Goal: Information Seeking & Learning: Check status

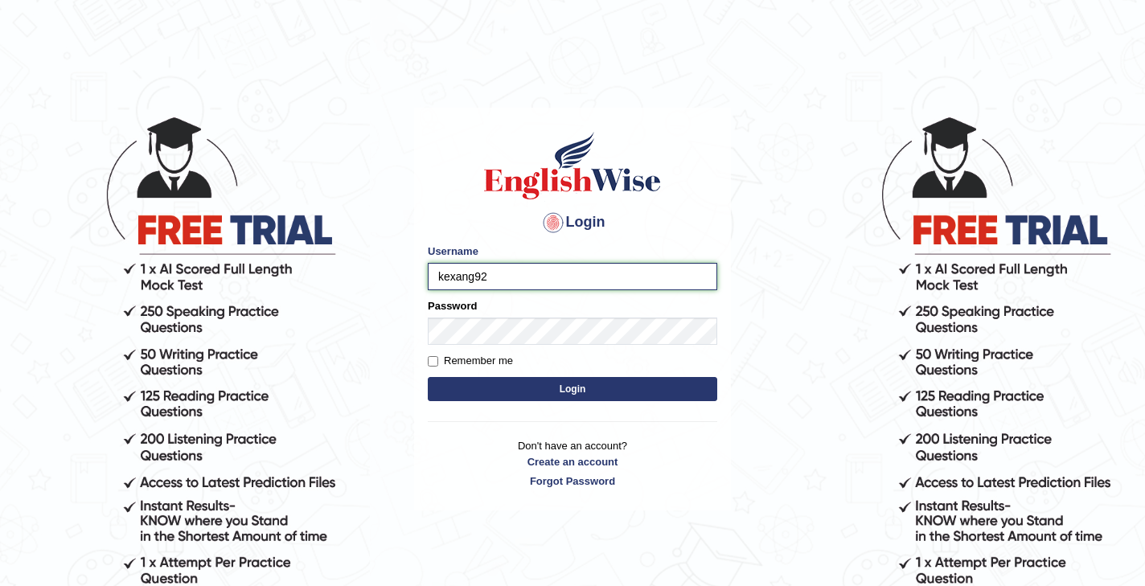
type input "kexang92"
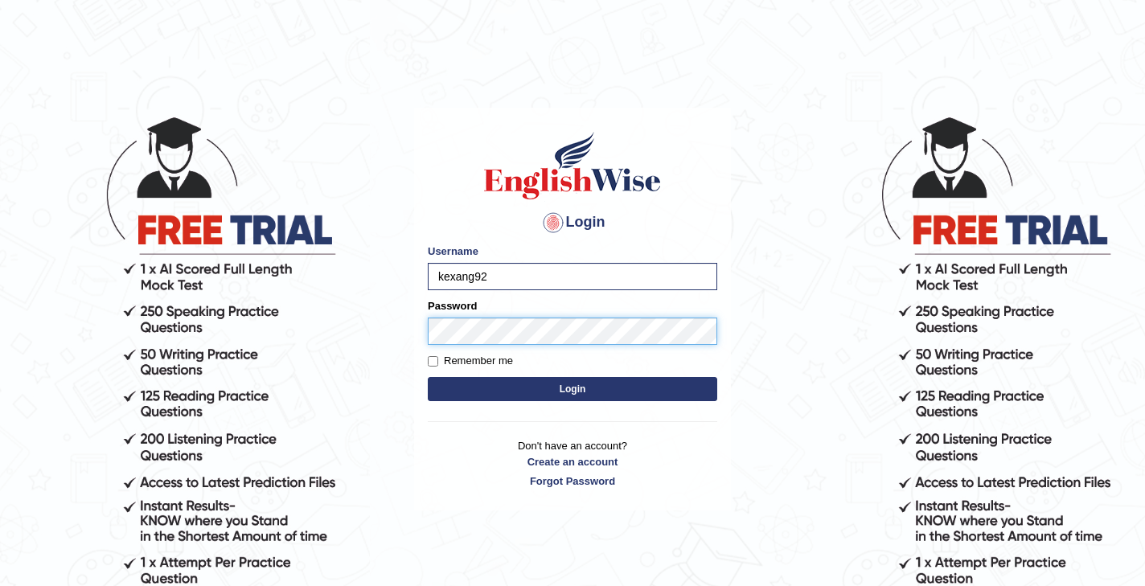
click at [428, 377] on button "Login" at bounding box center [573, 389] width 290 height 24
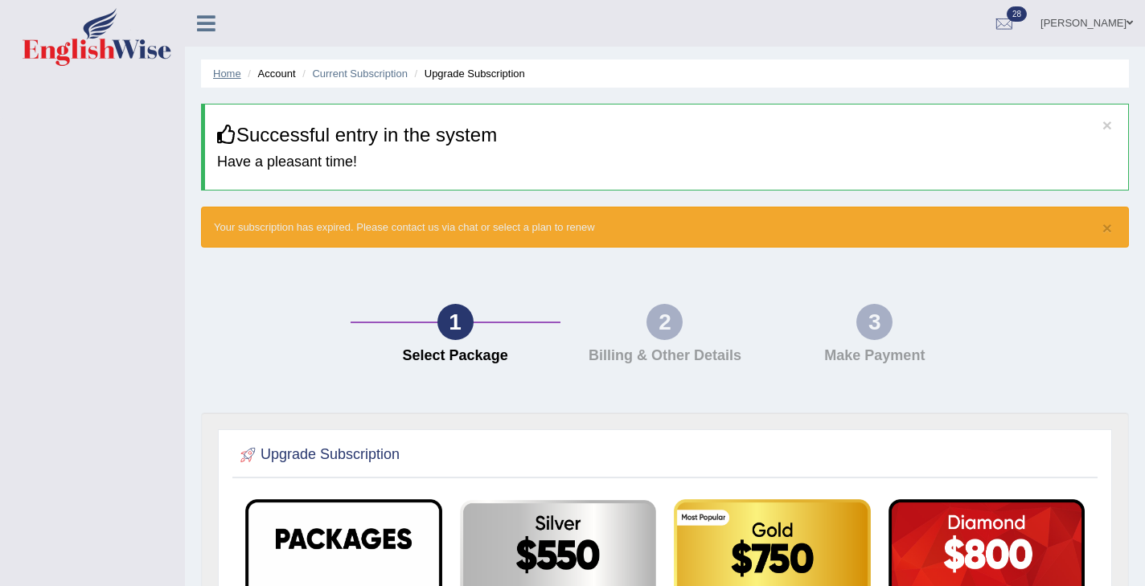
click at [224, 76] on link "Home" at bounding box center [227, 74] width 28 height 12
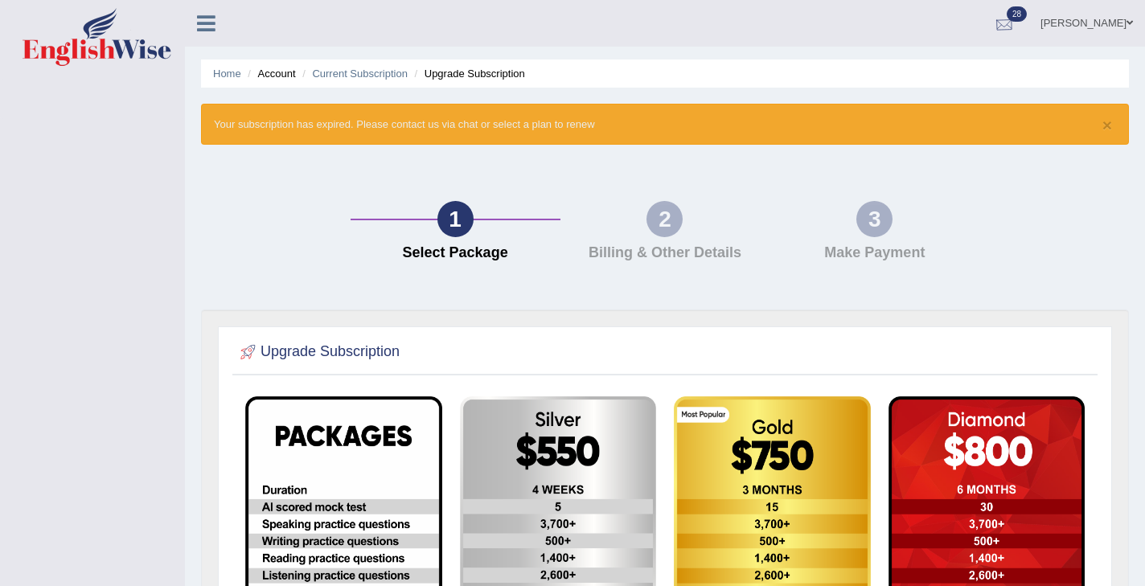
click at [1016, 25] on div at bounding box center [1004, 24] width 24 height 24
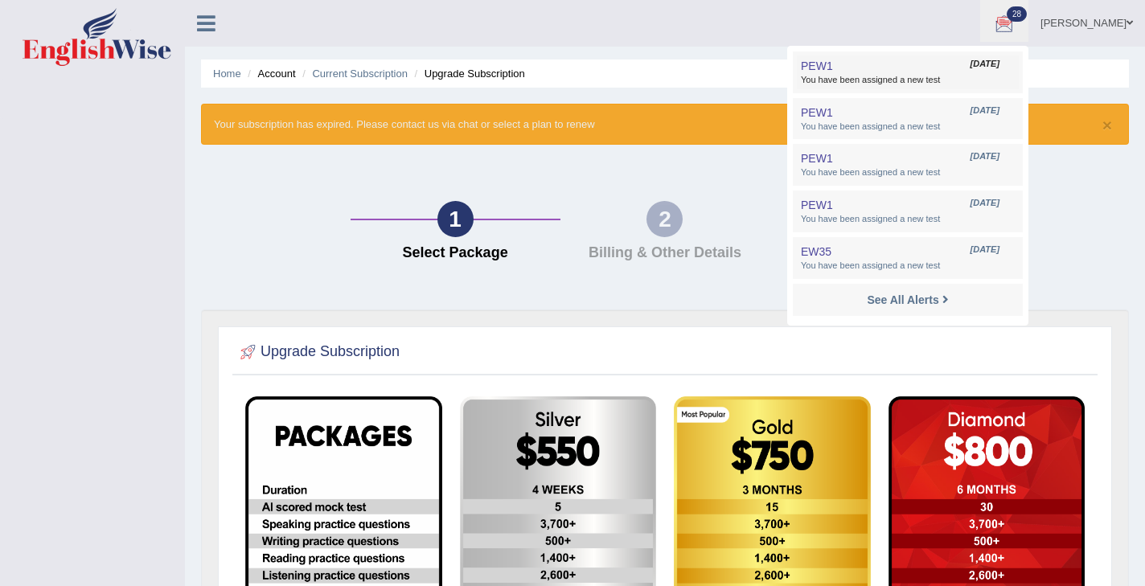
click at [894, 80] on span "You have been assigned a new test" at bounding box center [908, 80] width 214 height 13
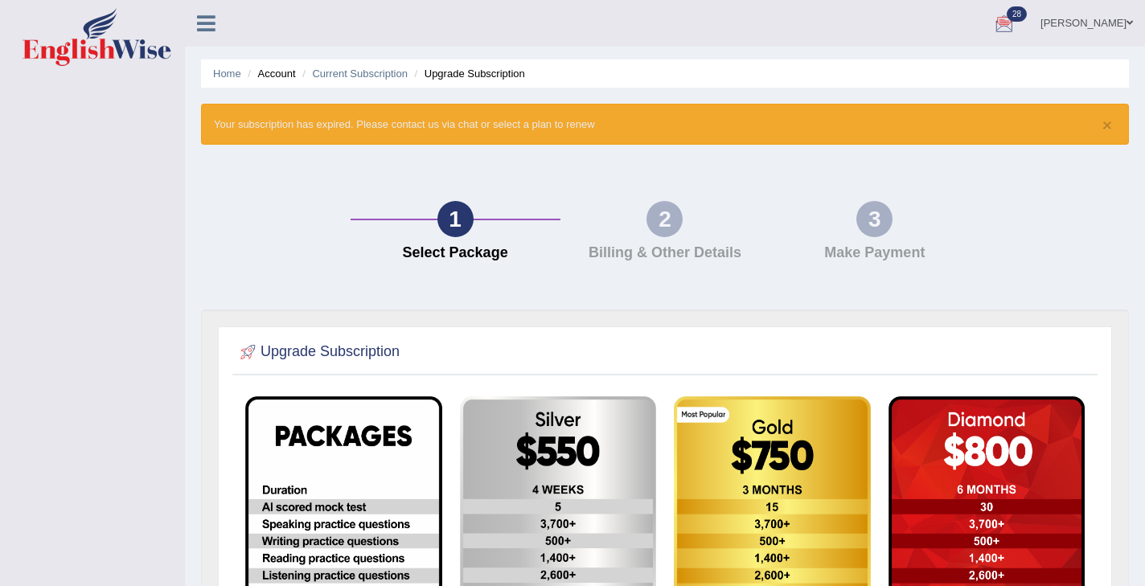
click at [1130, 24] on span at bounding box center [1130, 23] width 6 height 10
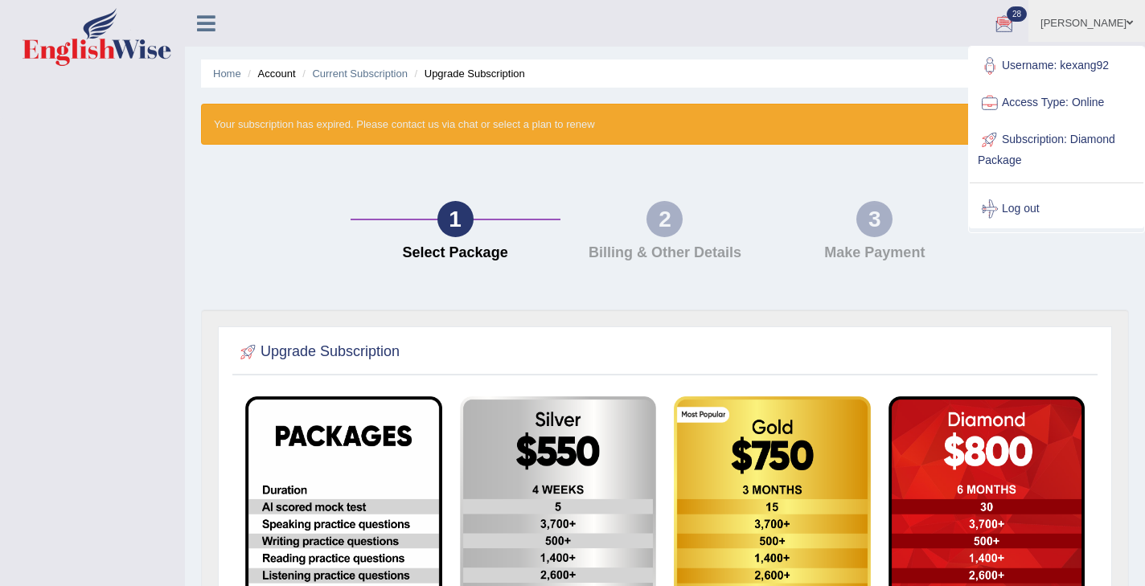
click at [201, 27] on icon at bounding box center [206, 23] width 18 height 21
